Goal: Information Seeking & Learning: Learn about a topic

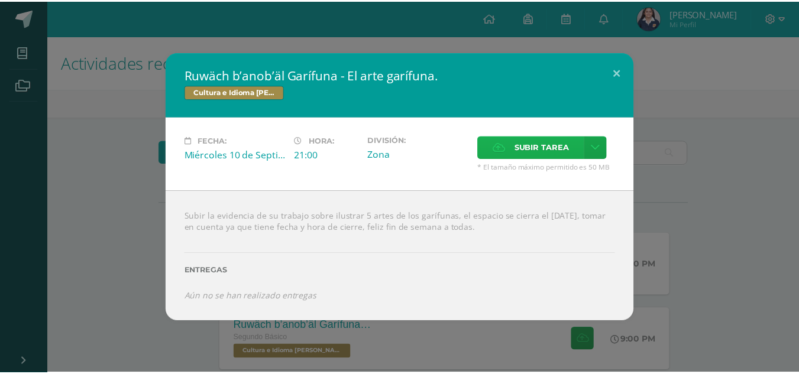
scroll to position [174, 0]
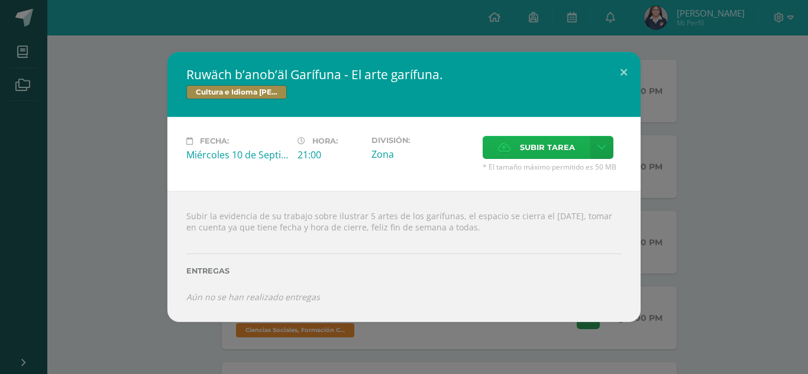
click at [506, 151] on icon at bounding box center [504, 148] width 12 height 8
click at [0, 0] on input "Subir tarea" at bounding box center [0, 0] width 0 height 0
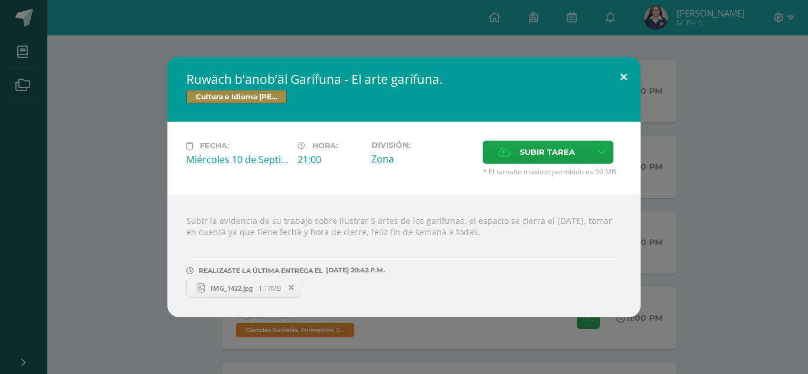
click at [623, 79] on button at bounding box center [624, 77] width 34 height 40
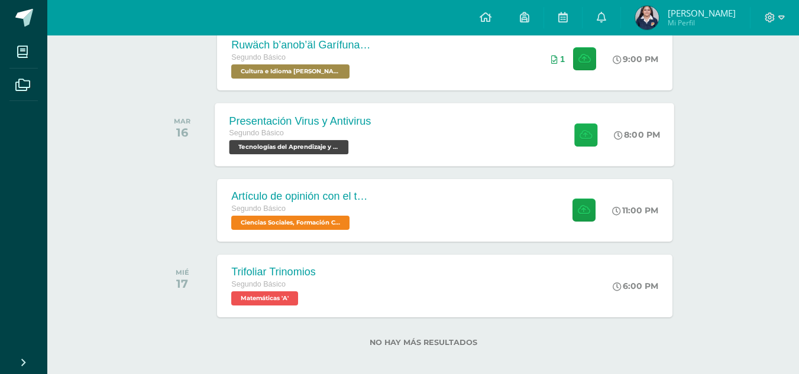
scroll to position [292, 0]
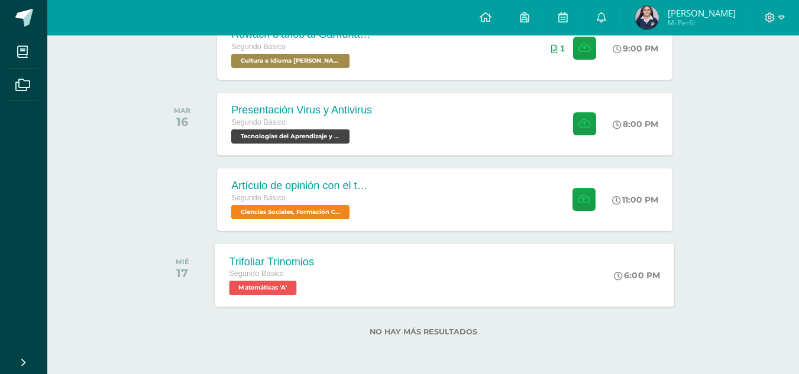
click at [299, 271] on div "Segundo Básico" at bounding box center [271, 274] width 85 height 13
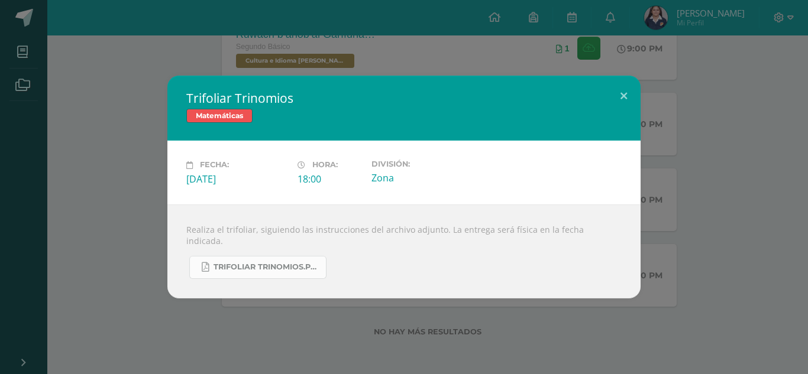
click at [290, 262] on span "Trifoliar Trinomios.pdf" at bounding box center [266, 266] width 106 height 9
click at [608, 91] on button at bounding box center [624, 96] width 34 height 40
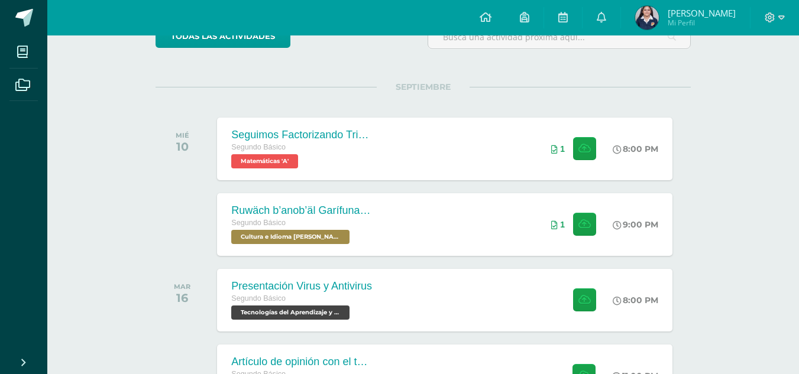
scroll to position [115, 0]
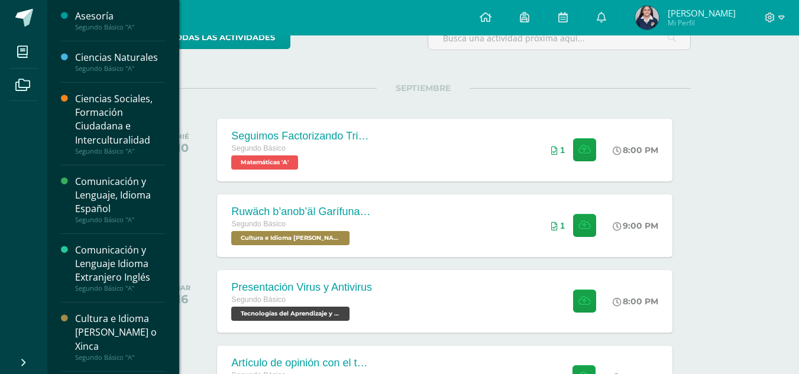
click at [80, 69] on div "Segundo Básico "A"" at bounding box center [120, 68] width 90 height 8
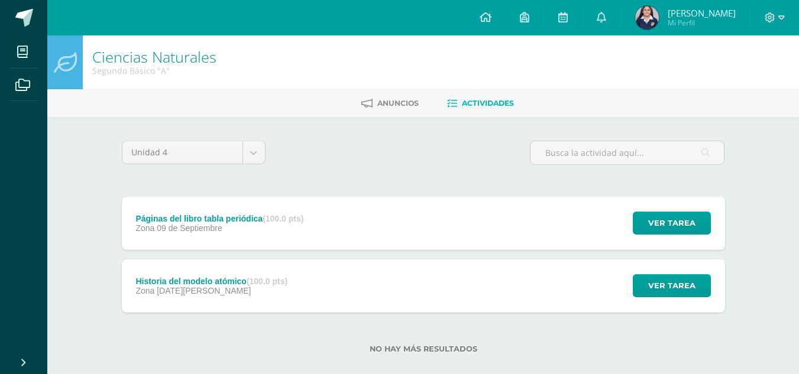
click at [416, 240] on div "Páginas del libro tabla periódica (100.0 pts) Zona 09 de Septiembre Ver tarea P…" at bounding box center [423, 223] width 603 height 53
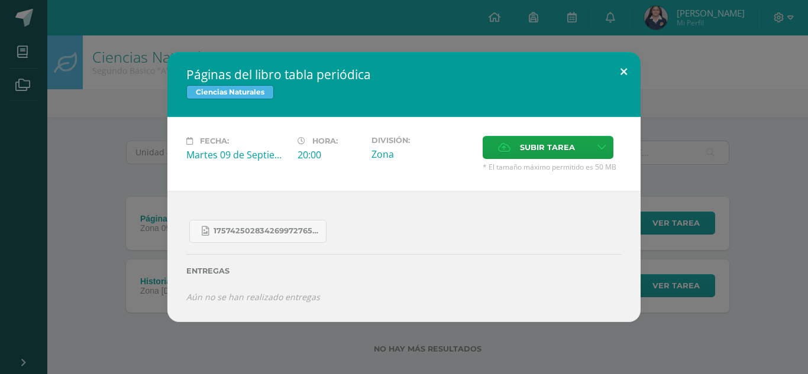
click at [624, 76] on button at bounding box center [624, 72] width 34 height 40
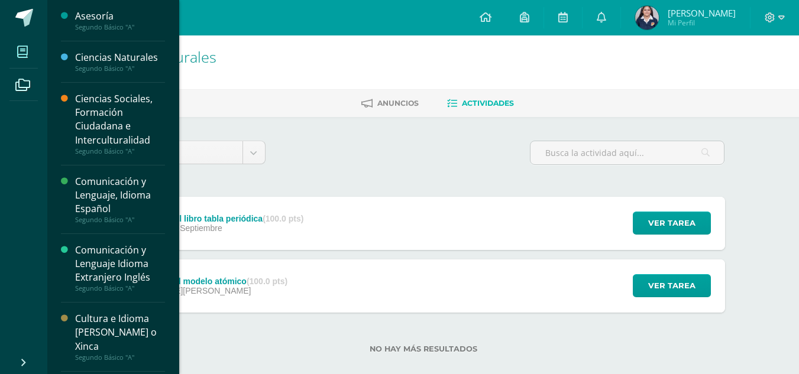
click at [25, 56] on icon at bounding box center [22, 52] width 11 height 12
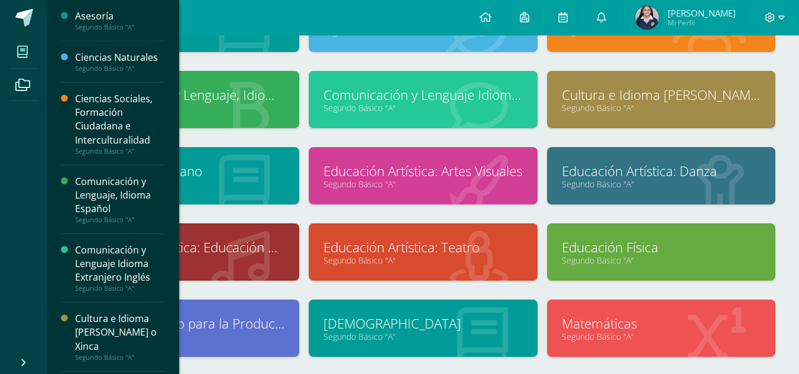
scroll to position [59, 0]
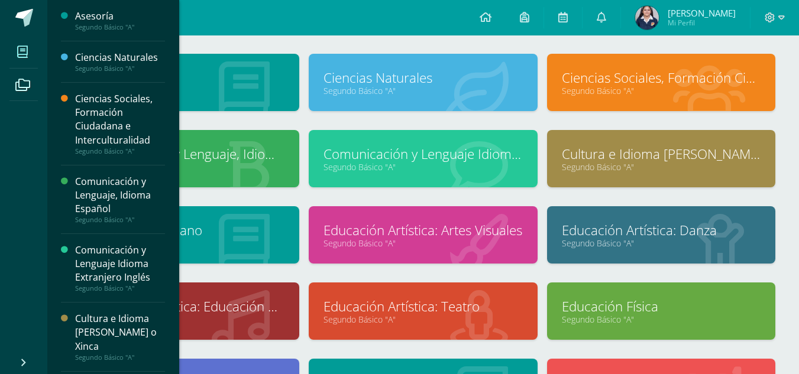
click at [336, 33] on div "Configuración Cerrar sesión [PERSON_NAME] Mi Perfil Avisos 2114 avisos sin leer…" at bounding box center [422, 17] width 751 height 35
click at [331, 50] on div "Asesoría Segundo Básico "A" Ciencias Naturales Segundo Básico "A"" at bounding box center [422, 310] width 751 height 560
click at [640, 171] on link "Segundo Básico "A"" at bounding box center [661, 166] width 199 height 11
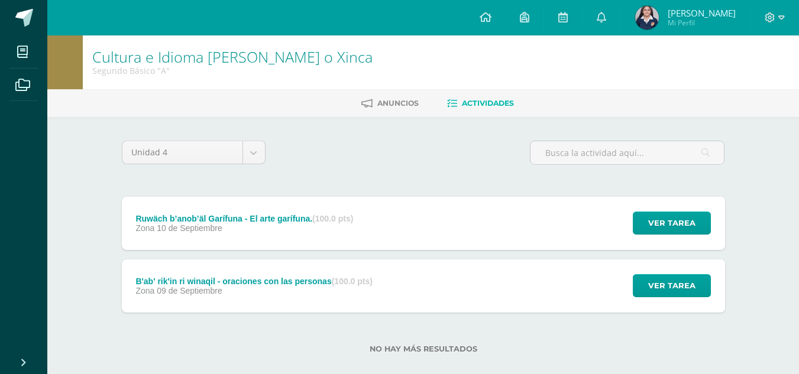
click at [423, 219] on div "Ruwäch b’anob’äl Garífuna - El arte garífuna. (100.0 pts) Zona [DATE] Ver tarea…" at bounding box center [423, 223] width 603 height 53
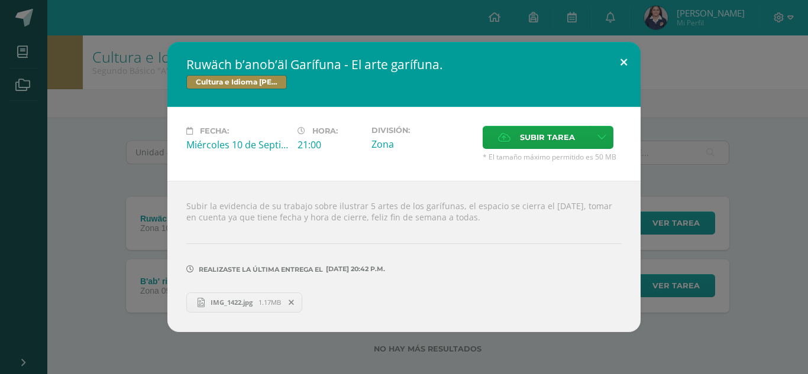
click at [621, 76] on button at bounding box center [624, 62] width 34 height 40
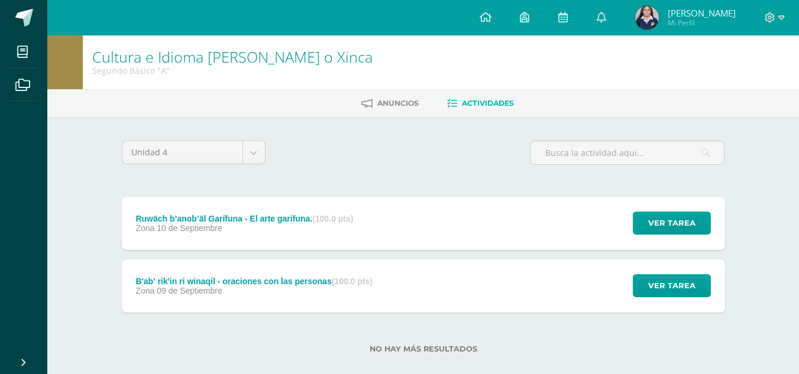
click at [411, 288] on div "B'ab' rik'in ri winaqil - oraciones con las personas (100.0 pts) Zona 09 de Sep…" at bounding box center [423, 286] width 603 height 53
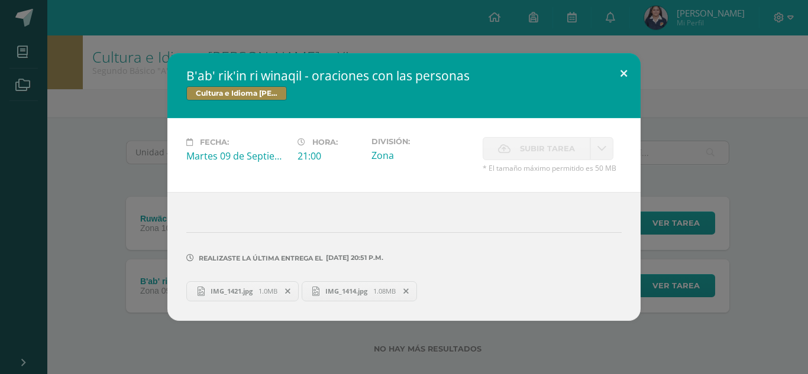
click at [613, 67] on button at bounding box center [624, 73] width 34 height 40
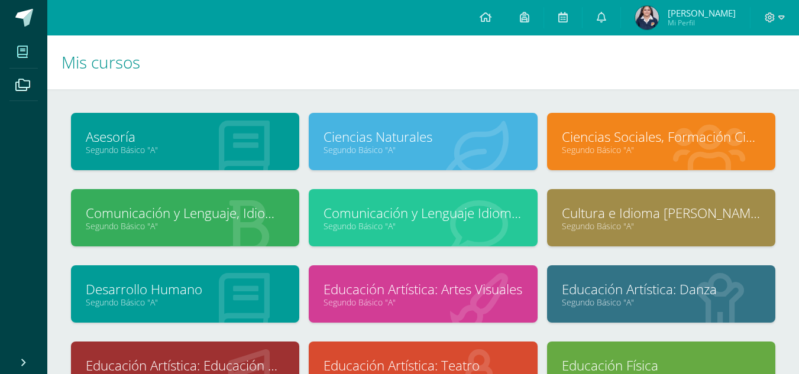
click at [551, 203] on div "Cultura e Idioma [PERSON_NAME] o Xinca Segundo Básico "A"" at bounding box center [661, 217] width 228 height 57
click at [568, 213] on link "Cultura e Idioma [PERSON_NAME] o Xinca" at bounding box center [661, 213] width 199 height 18
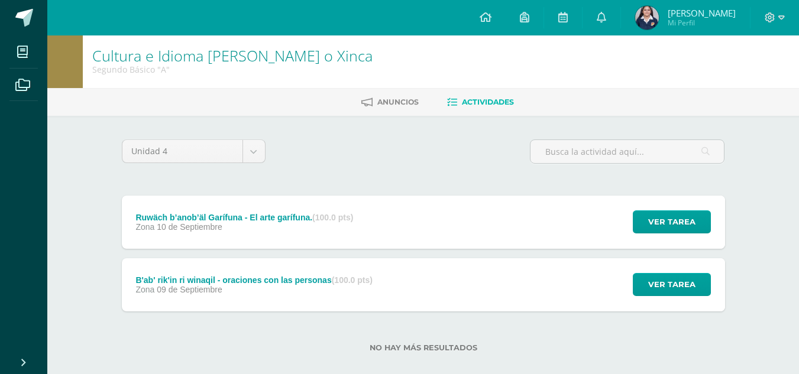
scroll to position [17, 0]
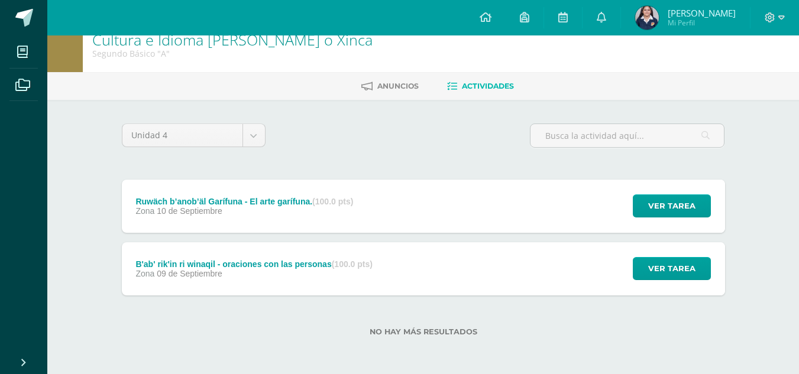
click at [492, 271] on div "B'ab' rik'in ri winaqil - oraciones con las personas (100.0 pts) Zona [DATE] Ve…" at bounding box center [423, 268] width 603 height 53
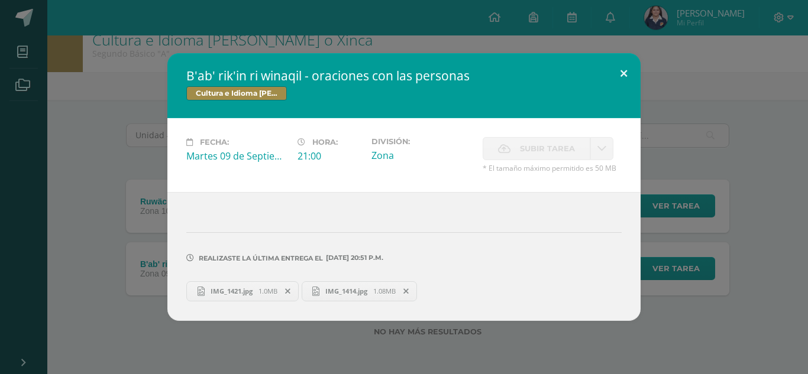
click at [632, 66] on button at bounding box center [624, 73] width 34 height 40
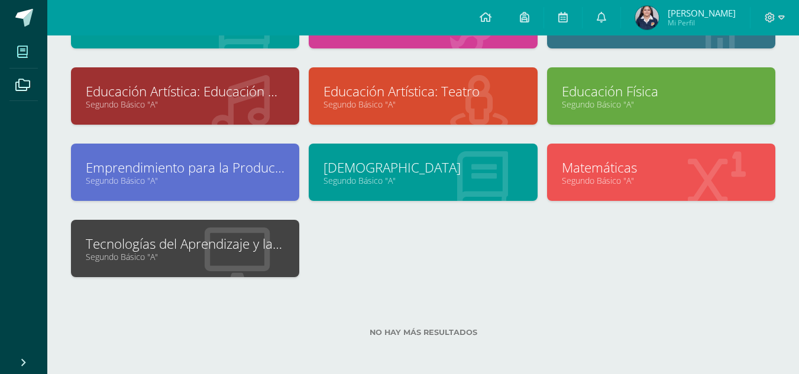
scroll to position [275, 0]
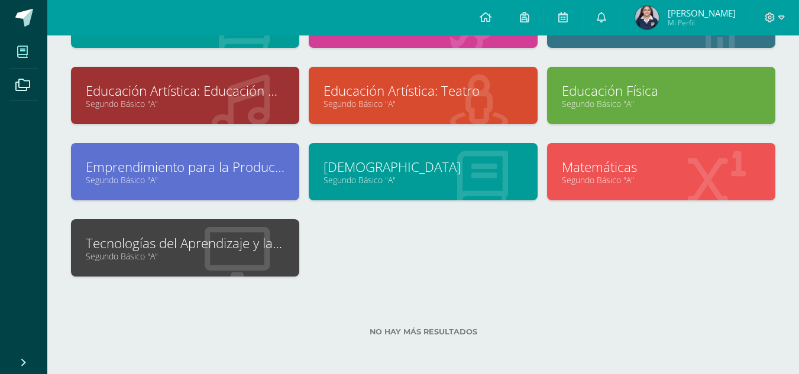
click at [578, 166] on link "Matemáticas" at bounding box center [661, 167] width 199 height 18
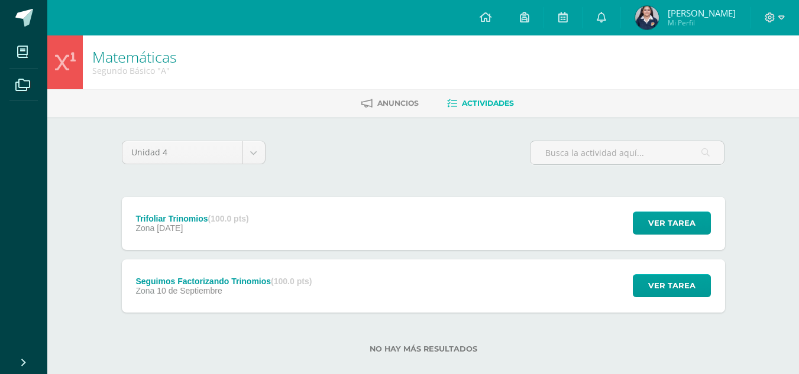
click at [215, 300] on div "Seguimos Factorizando Trinomios (100.0 pts) Zona 10 de Septiembre" at bounding box center [224, 286] width 205 height 53
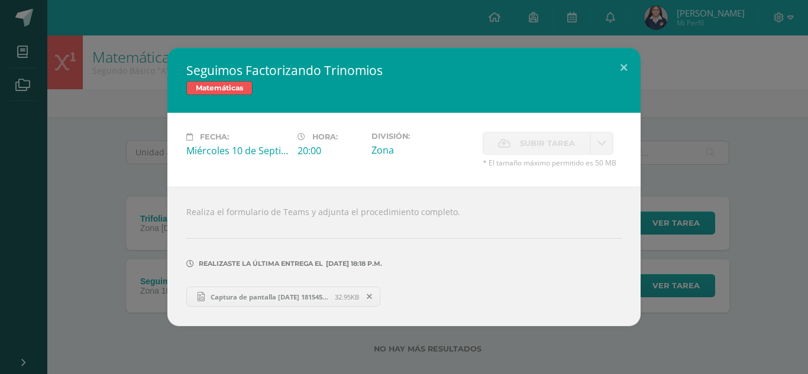
click at [215, 300] on span "Captura de pantalla 2025-09-04 181545.png" at bounding box center [270, 297] width 130 height 9
click at [631, 75] on button at bounding box center [624, 68] width 34 height 40
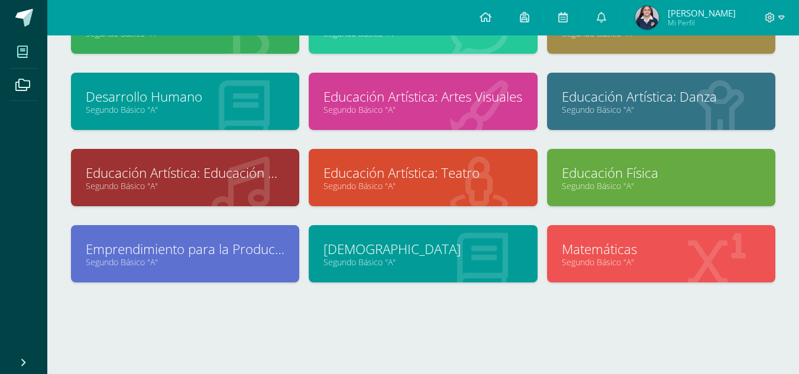
scroll to position [194, 0]
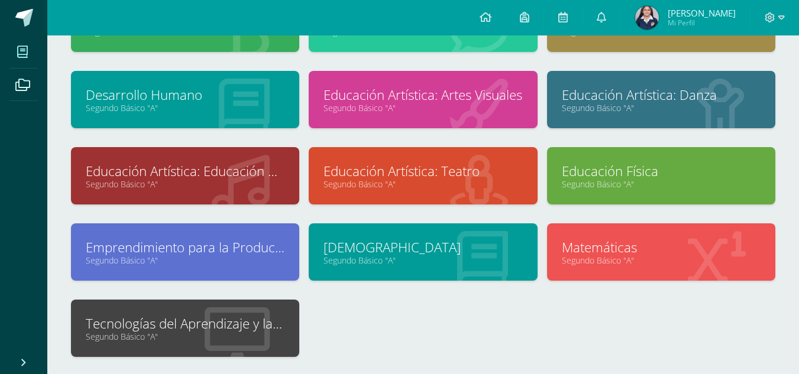
click at [683, 277] on div at bounding box center [716, 252] width 117 height 79
click at [676, 228] on div at bounding box center [716, 252] width 117 height 79
click at [672, 252] on link "Matemáticas" at bounding box center [661, 247] width 199 height 18
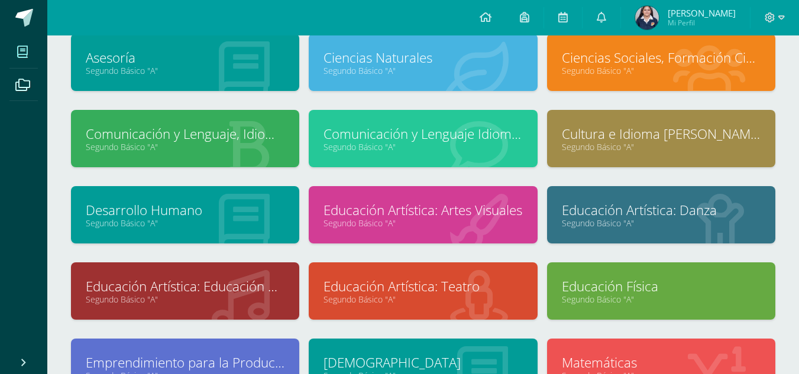
scroll to position [59, 0]
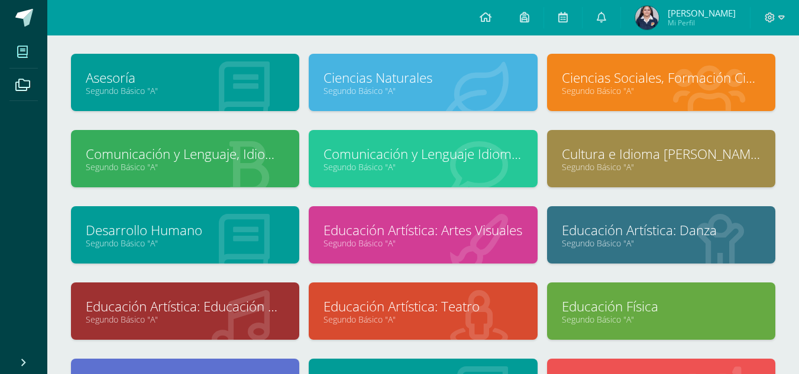
click at [660, 171] on link "Segundo Básico "A"" at bounding box center [661, 166] width 199 height 11
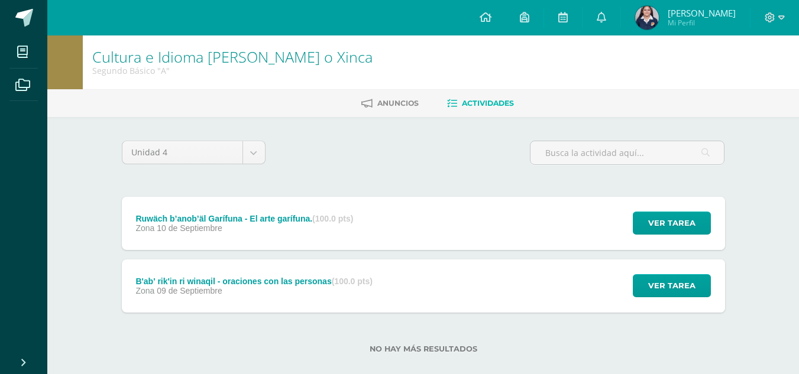
click at [190, 229] on span "10 de Septiembre" at bounding box center [190, 227] width 66 height 9
